Goal: Entertainment & Leisure: Consume media (video, audio)

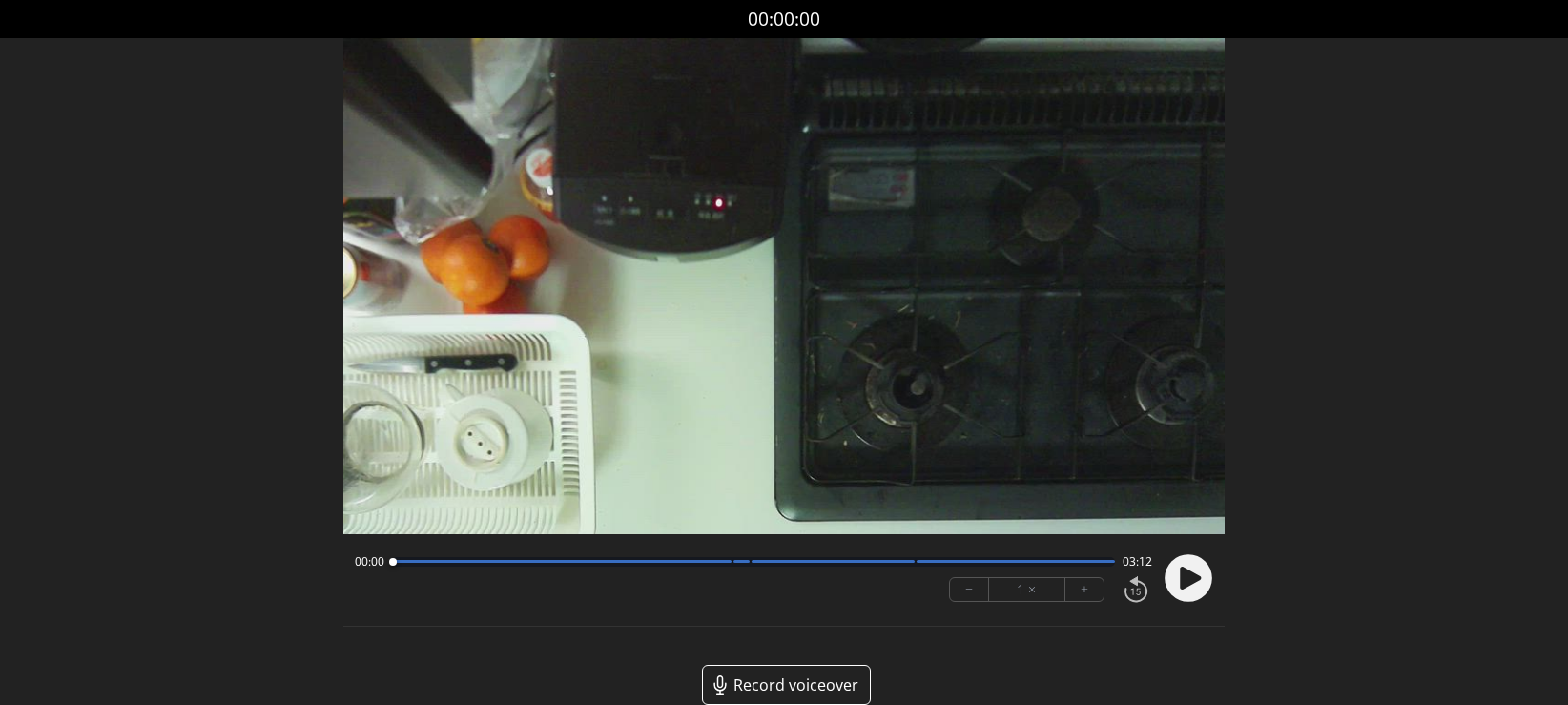
click at [1180, 582] on icon at bounding box center [1190, 577] width 21 height 23
click at [1186, 576] on icon at bounding box center [1190, 577] width 21 height 23
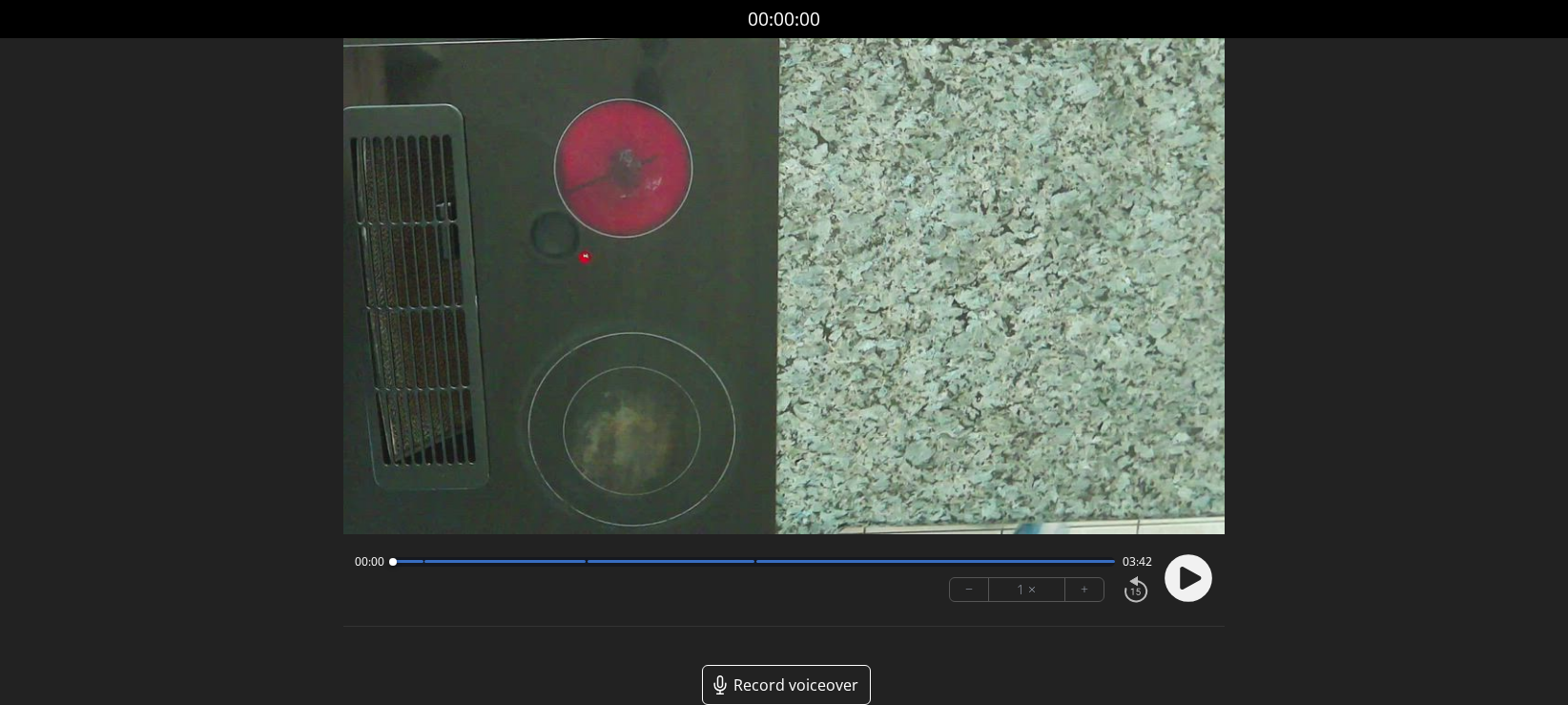
click at [1188, 568] on circle at bounding box center [1188, 578] width 47 height 47
click at [1194, 589] on circle at bounding box center [1188, 578] width 47 height 47
click at [1189, 586] on circle at bounding box center [1188, 578] width 47 height 47
click at [1189, 590] on circle at bounding box center [1188, 578] width 47 height 47
click at [1188, 590] on circle at bounding box center [1188, 578] width 47 height 47
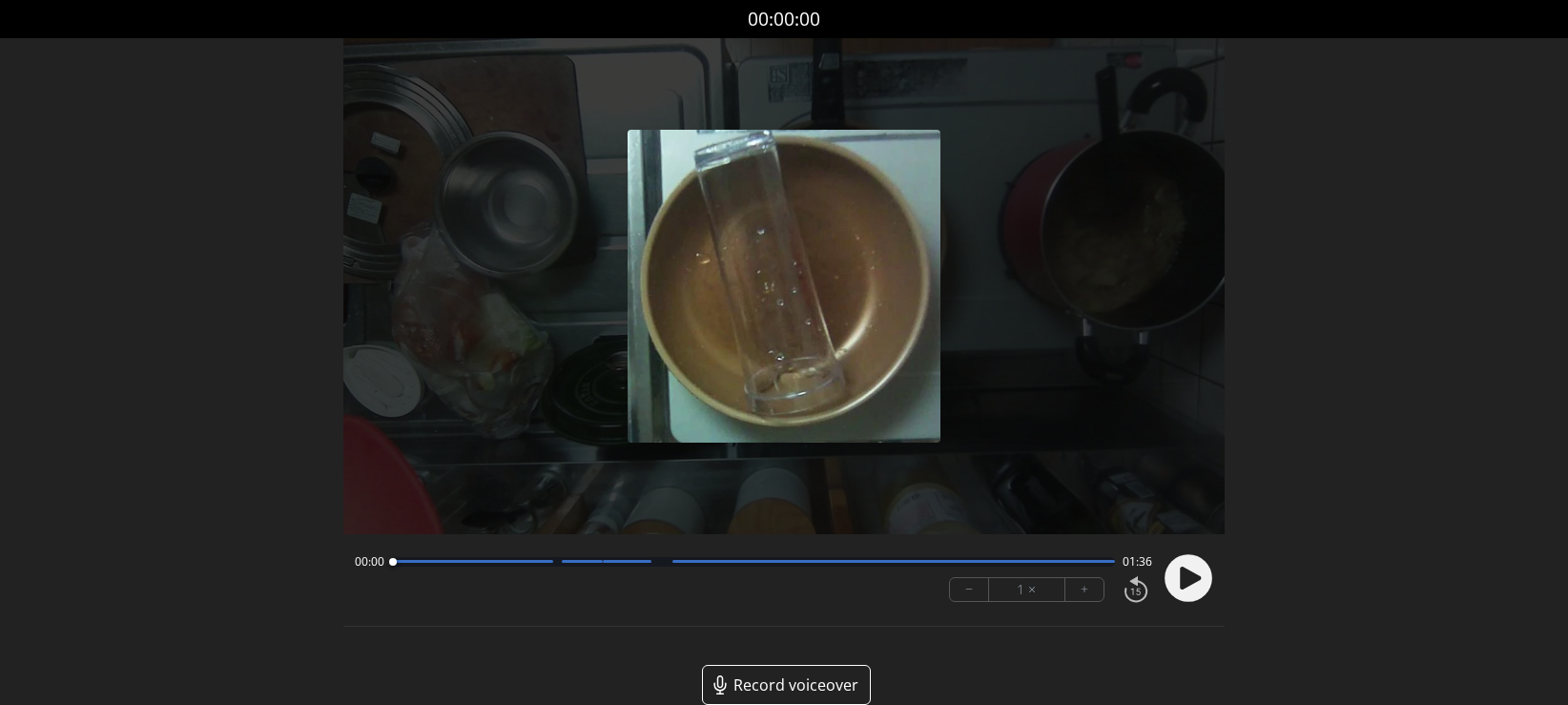
click at [1182, 584] on icon at bounding box center [1190, 577] width 21 height 23
click at [1197, 595] on circle at bounding box center [1188, 578] width 47 height 47
drag, startPoint x: 388, startPoint y: 568, endPoint x: 396, endPoint y: 565, distance: 8.5
click at [396, 565] on div at bounding box center [397, 562] width 26 height 26
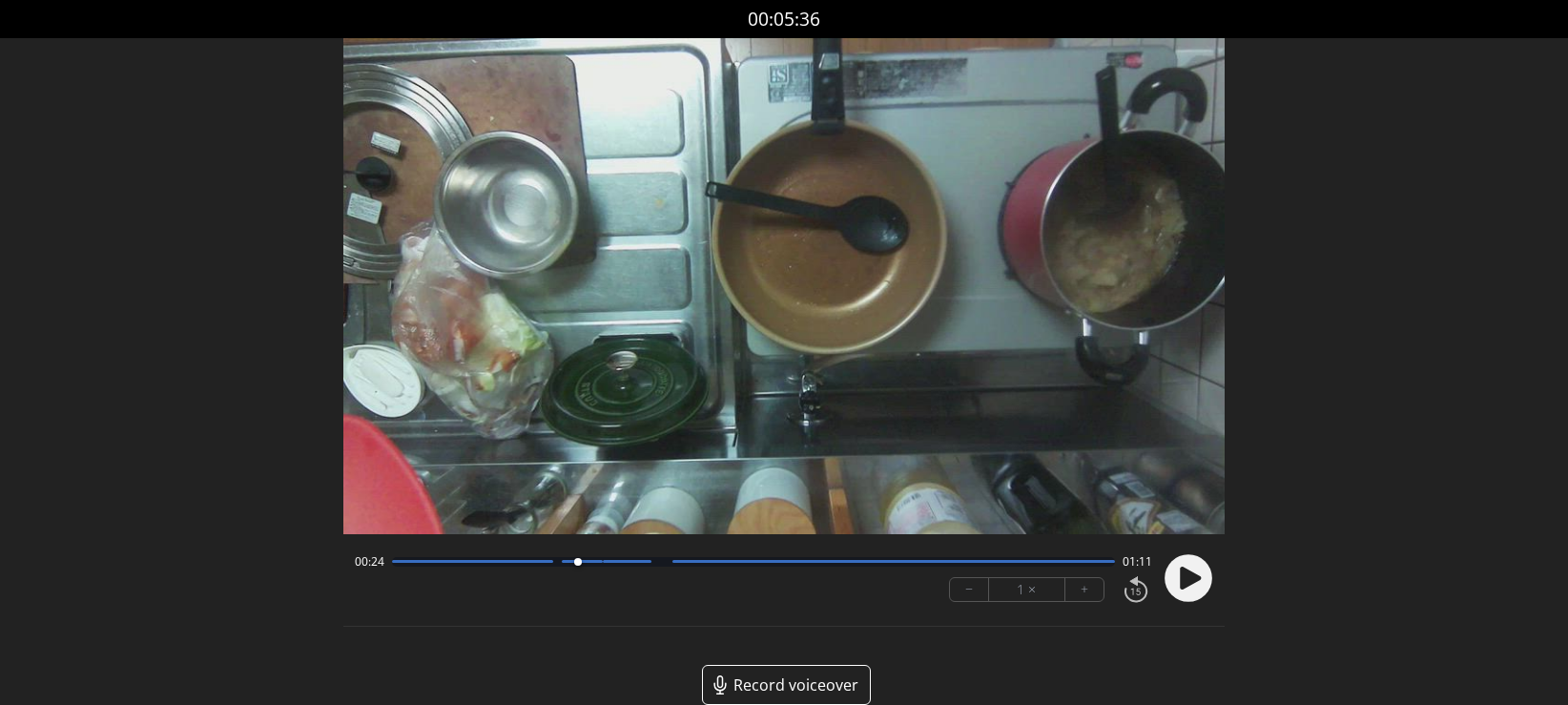
drag, startPoint x: 396, startPoint y: 565, endPoint x: 577, endPoint y: 546, distance: 182.0
click at [577, 546] on div "00:24 01:11 − 1 × +" at bounding box center [749, 578] width 805 height 65
drag, startPoint x: 580, startPoint y: 565, endPoint x: 817, endPoint y: 566, distance: 237.0
click at [817, 566] on div at bounding box center [817, 562] width 26 height 26
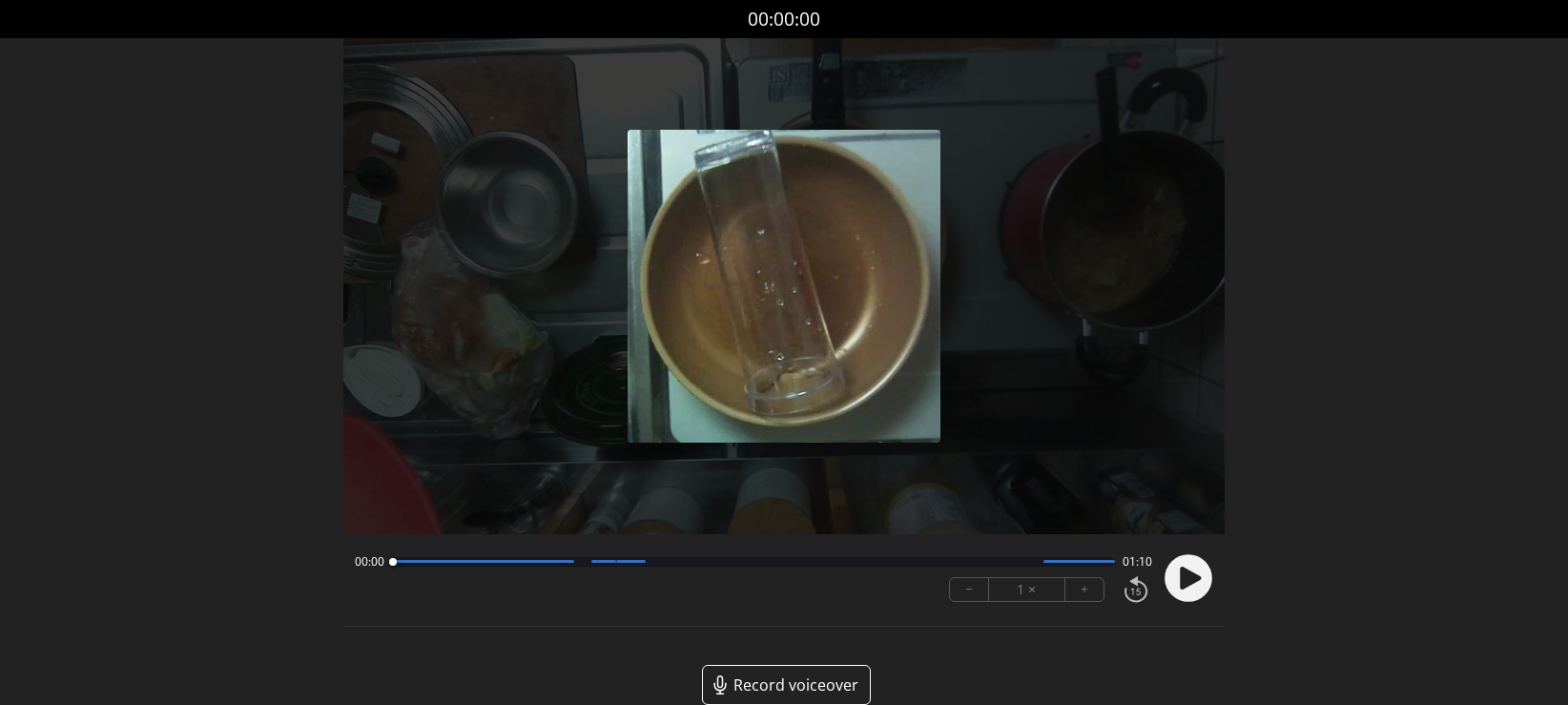
click at [1183, 583] on icon at bounding box center [1190, 577] width 21 height 23
click at [1199, 582] on circle at bounding box center [1188, 578] width 47 height 47
click at [1084, 592] on button "+" at bounding box center [1085, 589] width 38 height 23
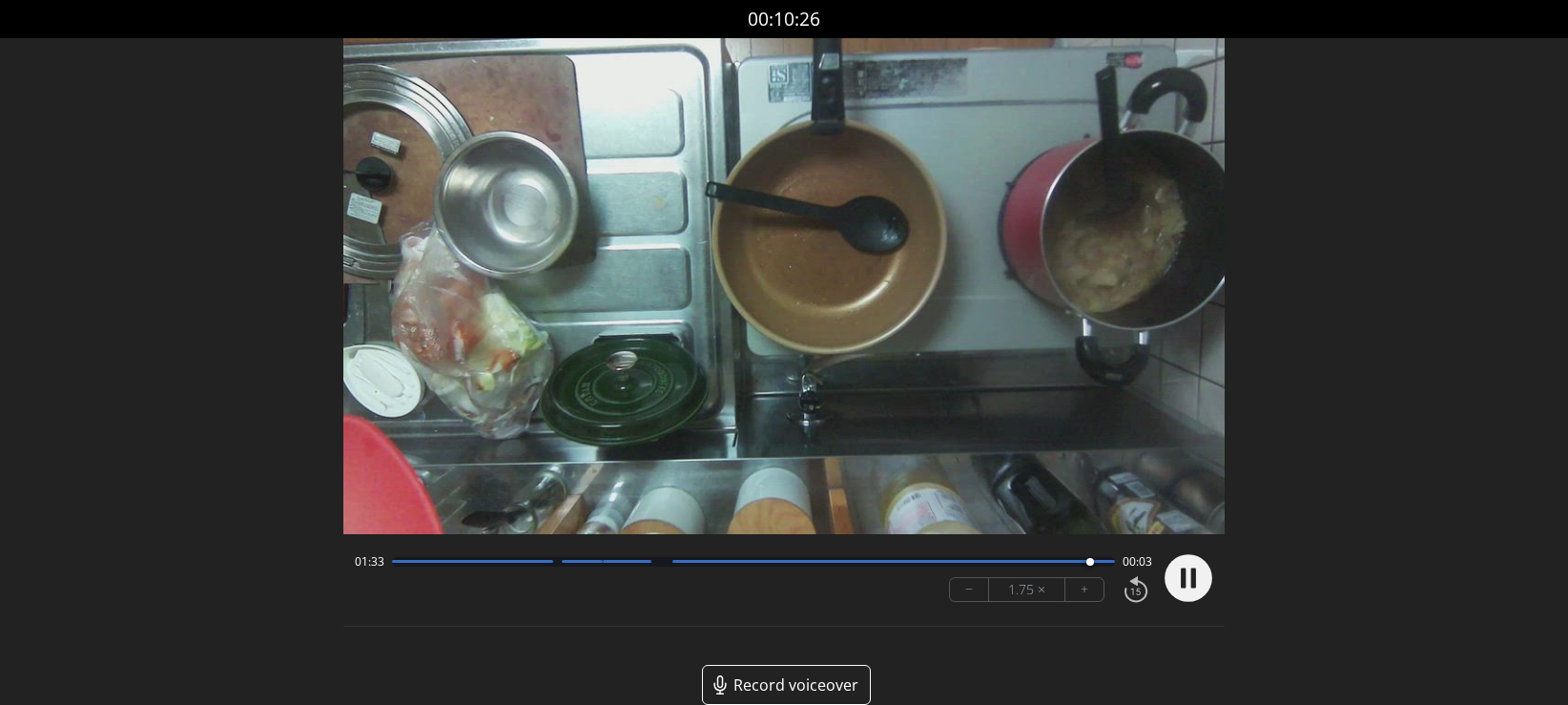
click at [1183, 569] on icon at bounding box center [1183, 578] width 5 height 20
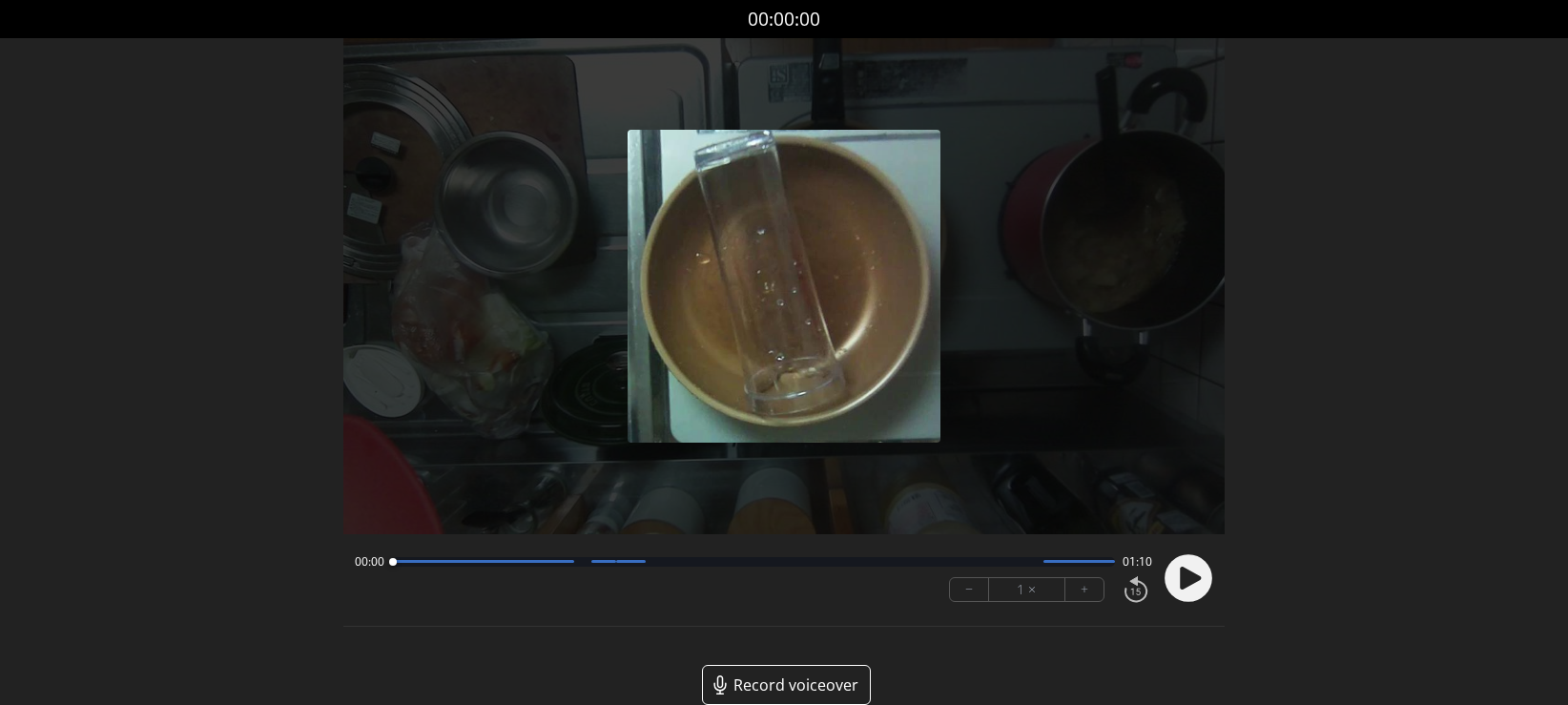
click at [1187, 578] on icon at bounding box center [1190, 577] width 21 height 23
click at [1080, 585] on button "+" at bounding box center [1085, 589] width 38 height 23
click at [1081, 585] on button "+" at bounding box center [1085, 589] width 38 height 23
